Goal: Task Accomplishment & Management: Complete application form

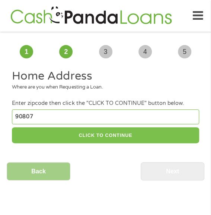
type input "90807"
click at [185, 133] on button "CLICK TO CONTINUE" at bounding box center [105, 135] width 187 height 16
type input "90807"
type input "[GEOGRAPHIC_DATA]"
select select "[US_STATE]"
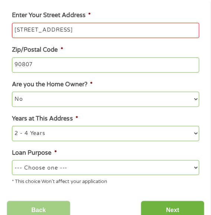
scroll to position [149, 0]
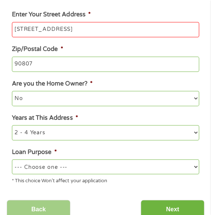
type input "[STREET_ADDRESS]"
click at [112, 171] on select "--- Choose one --- Pay Bills Debt Consolidation Home Improvement Major Purchase…" at bounding box center [105, 166] width 187 height 15
select select "other"
click at [12, 160] on select "--- Choose one --- Pay Bills Debt Consolidation Home Improvement Major Purchase…" at bounding box center [105, 166] width 187 height 15
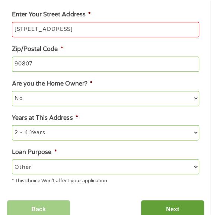
click at [178, 205] on input "Next" at bounding box center [173, 209] width 64 height 18
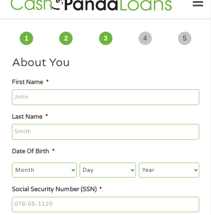
scroll to position [0, 0]
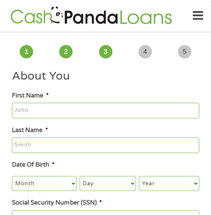
type input "[PERSON_NAME]"
type input "Brown"
click at [52, 187] on select "Month 1 2 3 4 5 6 7 8 9 10 11 12" at bounding box center [44, 183] width 64 height 15
select select "8"
click at [12, 176] on select "Month 1 2 3 4 5 6 7 8 9 10 11 12" at bounding box center [44, 183] width 64 height 15
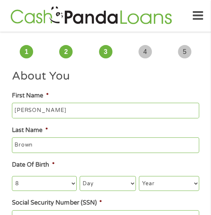
click at [110, 183] on select "Day 1 2 3 4 5 6 7 8 9 10 11 12 13 14 15 16 17 18 19 20 21 22 23 24 25 26 27 28 …" at bounding box center [108, 183] width 56 height 15
select select "4"
click at [80, 176] on select "Day 1 2 3 4 5 6 7 8 9 10 11 12 13 14 15 16 17 18 19 20 21 22 23 24 25 26 27 28 …" at bounding box center [108, 183] width 56 height 15
click at [164, 184] on select "Year [DATE] 2006 2005 2004 2003 2002 2001 2000 1999 1998 1997 1996 1995 1994 19…" at bounding box center [169, 183] width 60 height 15
select select "1968"
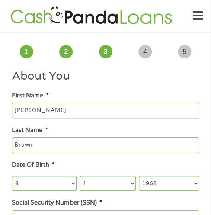
click at [139, 176] on select "Year [DATE] 2006 2005 2004 2003 2002 2001 2000 1999 1998 1997 1996 1995 1994 19…" at bounding box center [169, 183] width 60 height 15
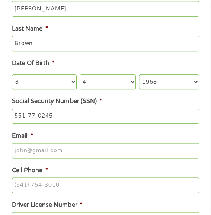
scroll to position [112, 0]
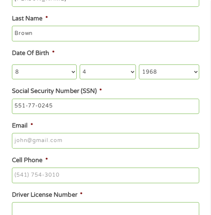
type input "551-77-0245"
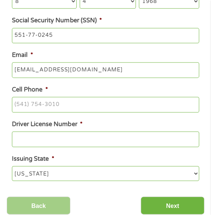
scroll to position [186, 0]
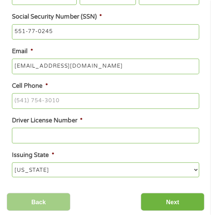
type input "[EMAIL_ADDRESS][DOMAIN_NAME]"
type input "[PHONE_NUMBER]"
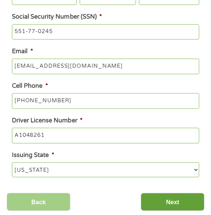
type input "A1048261"
click at [180, 205] on input "Next" at bounding box center [173, 202] width 64 height 18
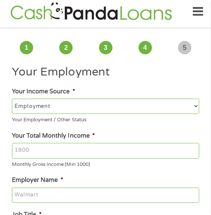
scroll to position [0, 0]
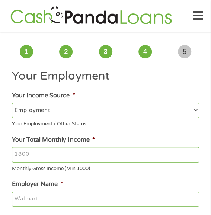
click at [130, 161] on input "Your Total Monthly Income *" at bounding box center [105, 155] width 187 height 16
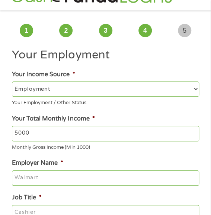
scroll to position [37, 0]
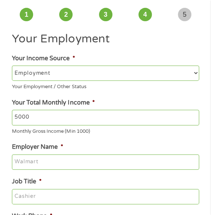
type input "5000"
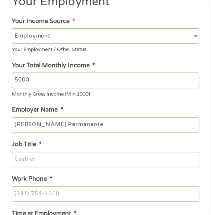
type input "[PERSON_NAME] Permanente"
click at [92, 158] on input "Job Title *" at bounding box center [105, 160] width 187 height 16
type input "Manager"
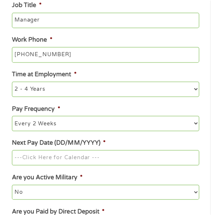
scroll to position [260, 0]
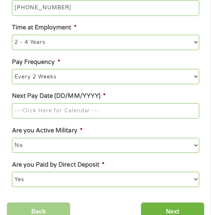
type input "[PHONE_NUMBER]"
click at [125, 109] on input "Next Pay Date (DD/MM/YYYY) *" at bounding box center [105, 111] width 187 height 16
click at [100, 112] on input "Next Pay Date (DD/MM/YYYY) *" at bounding box center [105, 111] width 187 height 16
click at [97, 116] on input "Next Pay Date (DD/MM/YYYY) *" at bounding box center [105, 111] width 187 height 16
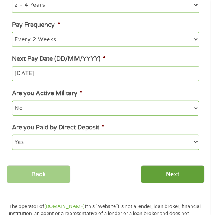
type input "[DATE]"
click at [152, 169] on input "Next" at bounding box center [173, 174] width 64 height 18
click at [169, 181] on input "Next" at bounding box center [173, 174] width 64 height 18
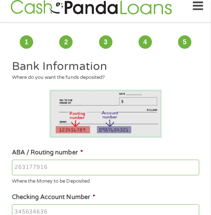
scroll to position [37, 0]
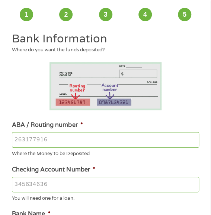
type input "031000503"
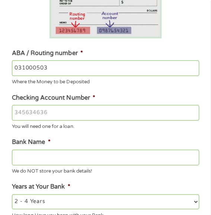
scroll to position [112, 0]
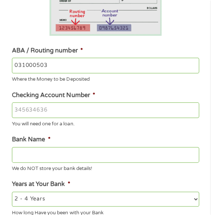
type input "6157952851"
click at [116, 59] on input "031000503" at bounding box center [105, 66] width 187 height 16
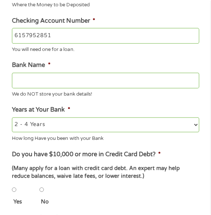
type input "[PERSON_NAME] FARGO BANK"
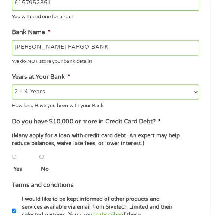
scroll to position [260, 0]
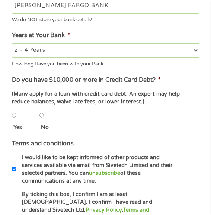
type input "031000503"
click at [40, 116] on input "No" at bounding box center [41, 114] width 4 height 15
radio input "true"
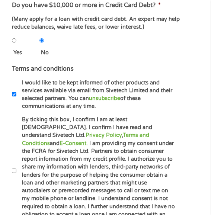
click at [60, 184] on label "By ticking this box, I confirm I am at least [DEMOGRAPHIC_DATA]. I confirm I ha…" at bounding box center [95, 171] width 159 height 111
click at [16, 178] on input "By ticking this box, I confirm I am at least [DEMOGRAPHIC_DATA]. I confirm I ha…" at bounding box center [14, 170] width 4 height 15
checkbox input "true"
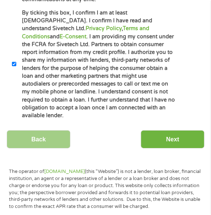
scroll to position [446, 0]
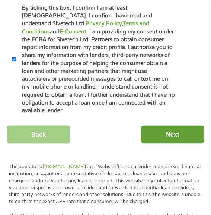
click at [162, 130] on input "Next" at bounding box center [173, 134] width 64 height 18
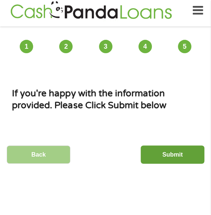
scroll to position [0, 0]
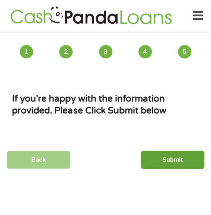
click at [180, 160] on input "Submit" at bounding box center [173, 160] width 64 height 18
